Goal: Find specific page/section

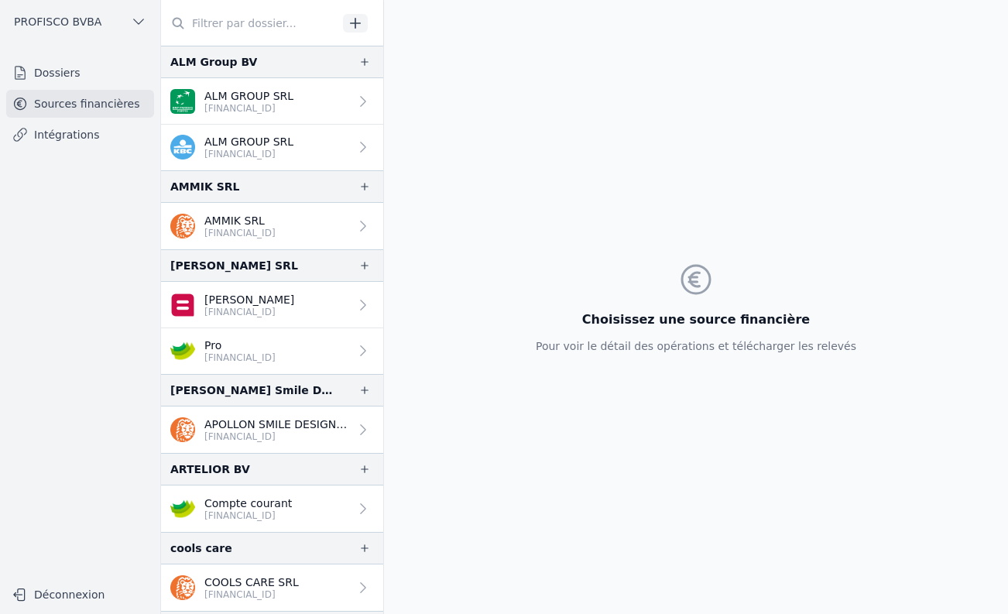
click at [67, 67] on link "Dossiers" at bounding box center [80, 73] width 148 height 28
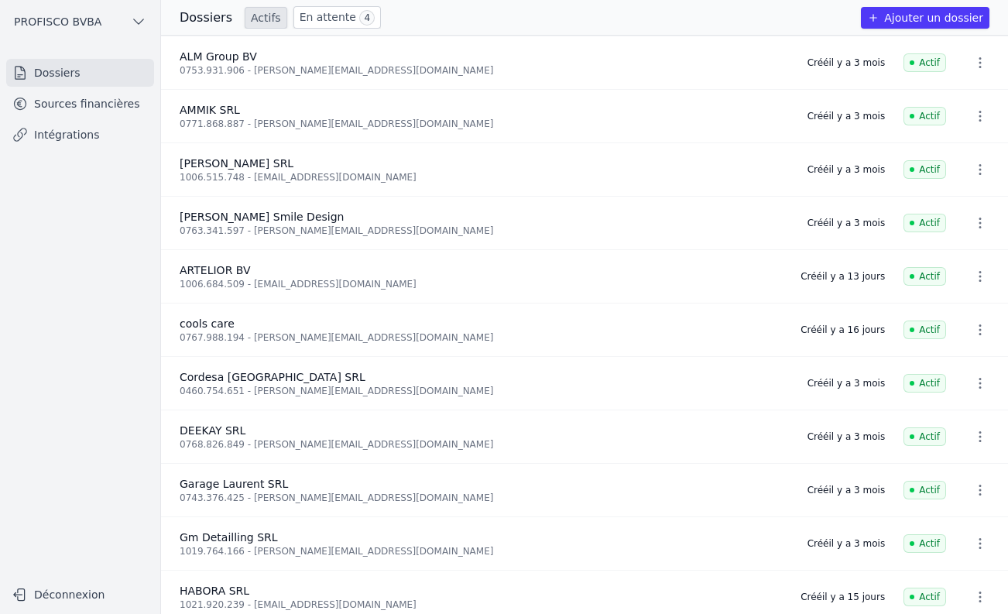
click at [300, 19] on link "En attente 4" at bounding box center [336, 17] width 87 height 22
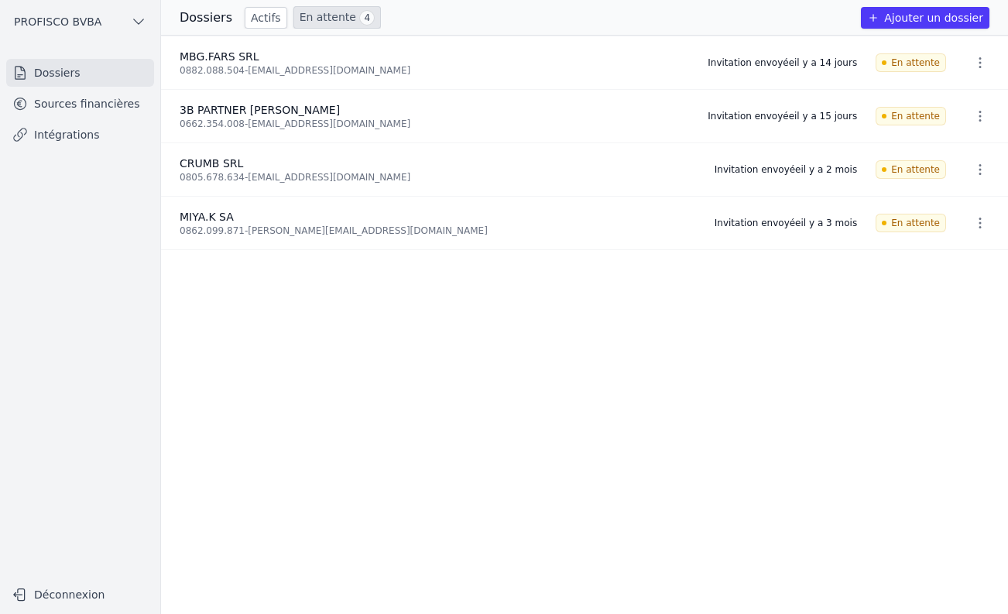
click at [500, 74] on li "MBG.FARS SRL 0882.088.504 - mahgita@gmail.com Invitation envoyée il y a 14 jour…" at bounding box center [584, 62] width 847 height 53
